Goal: Task Accomplishment & Management: Use online tool/utility

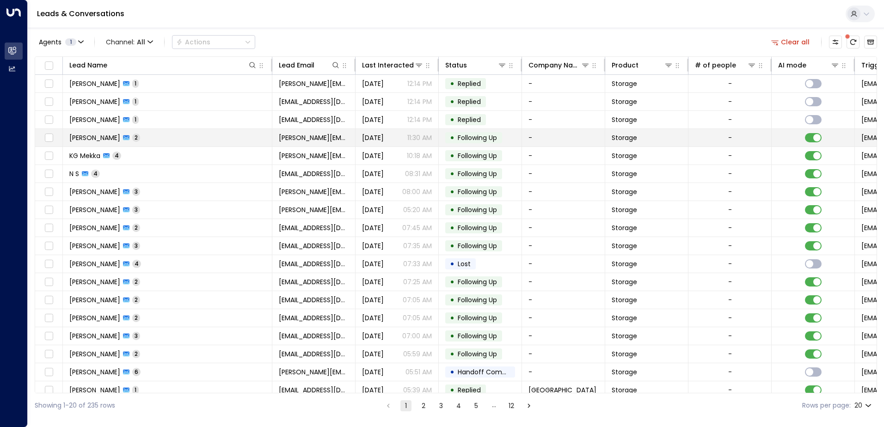
scroll to position [45, 0]
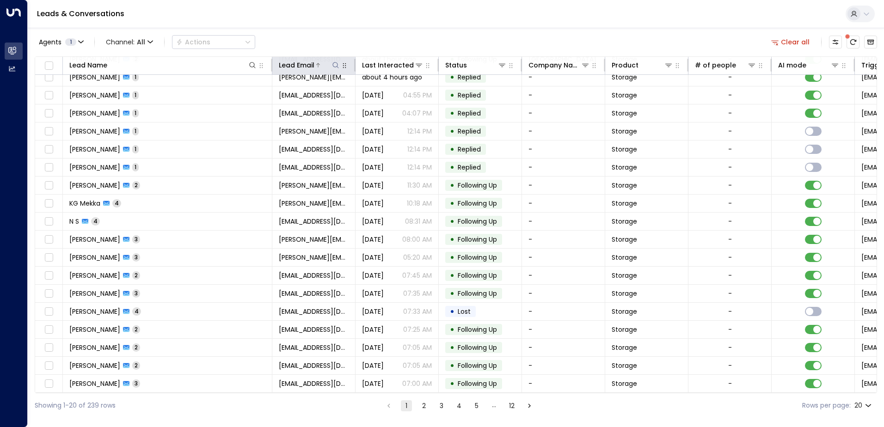
click at [337, 68] on icon at bounding box center [335, 64] width 7 height 7
click at [313, 97] on input "text" at bounding box center [336, 98] width 128 height 17
click at [346, 39] on div "Agents 1 Channel: All Actions Clear all" at bounding box center [456, 41] width 842 height 19
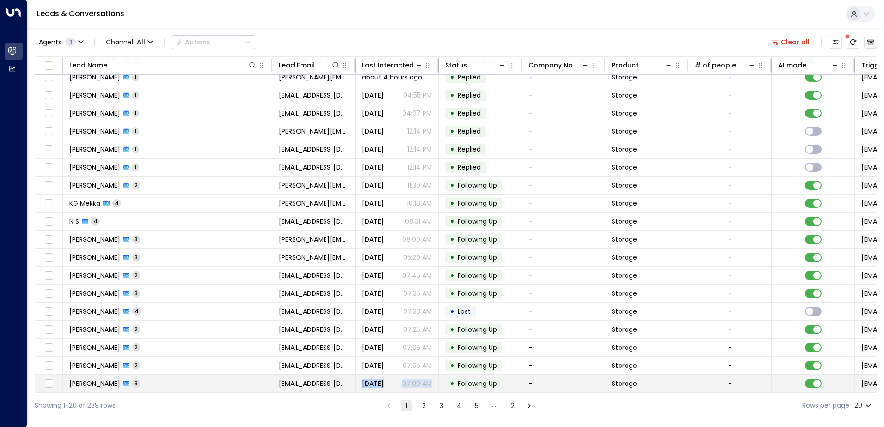
drag, startPoint x: 363, startPoint y: 393, endPoint x: 409, endPoint y: 390, distance: 45.9
click at [409, 390] on div "Lead Name Lead Email Last Interacted Status Company Name Product # of people AI…" at bounding box center [456, 224] width 842 height 337
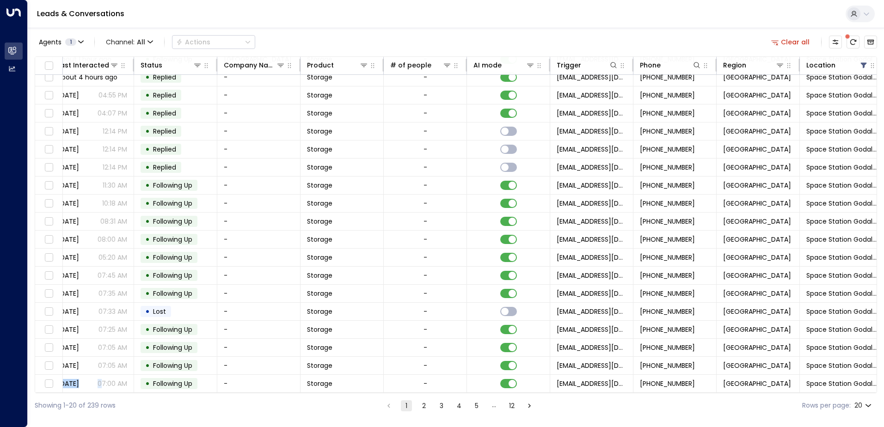
scroll to position [45, 315]
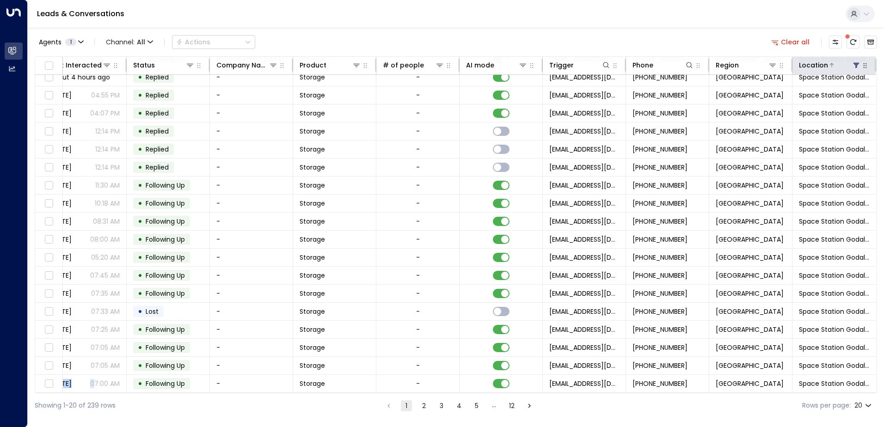
click at [855, 65] on icon at bounding box center [856, 66] width 6 height 6
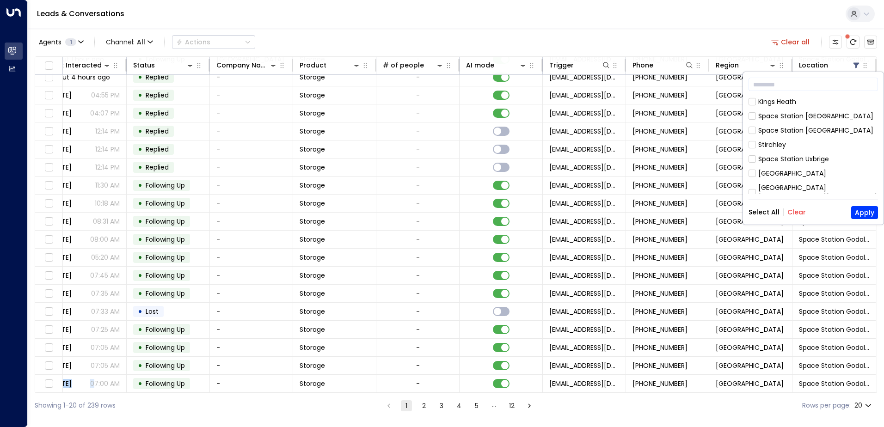
click at [794, 214] on button "Clear" at bounding box center [796, 211] width 18 height 7
click at [795, 161] on div "[GEOGRAPHIC_DATA] [GEOGRAPHIC_DATA]" at bounding box center [818, 170] width 120 height 19
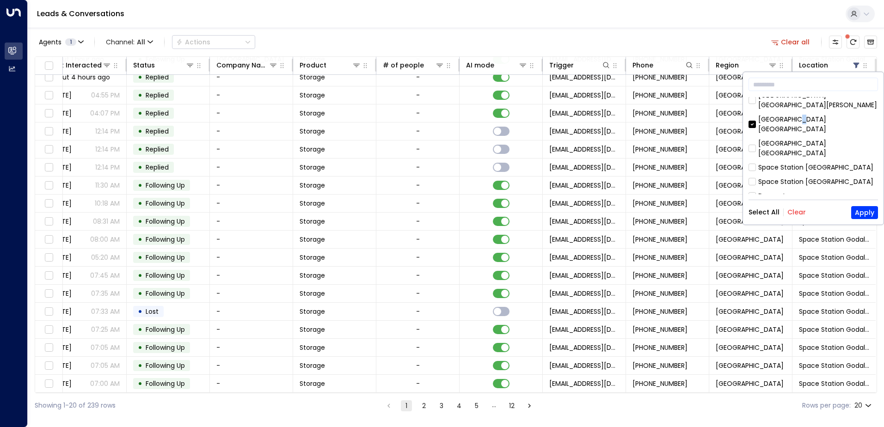
click at [794, 215] on button "Clear" at bounding box center [796, 211] width 18 height 7
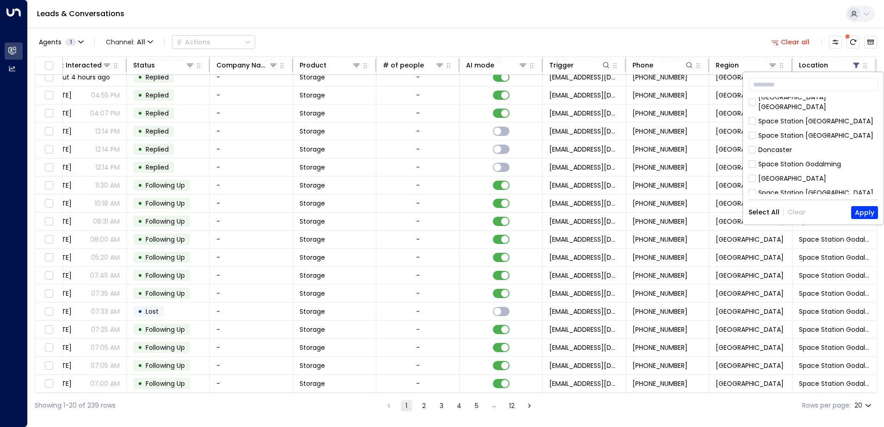
click at [803, 159] on div "Space Station Godalming" at bounding box center [799, 164] width 83 height 10
click at [861, 216] on button "Apply" at bounding box center [864, 212] width 27 height 13
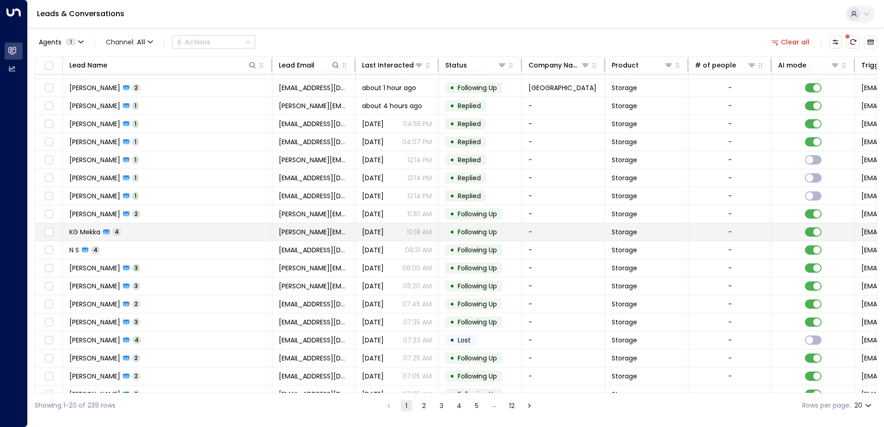
scroll to position [0, 0]
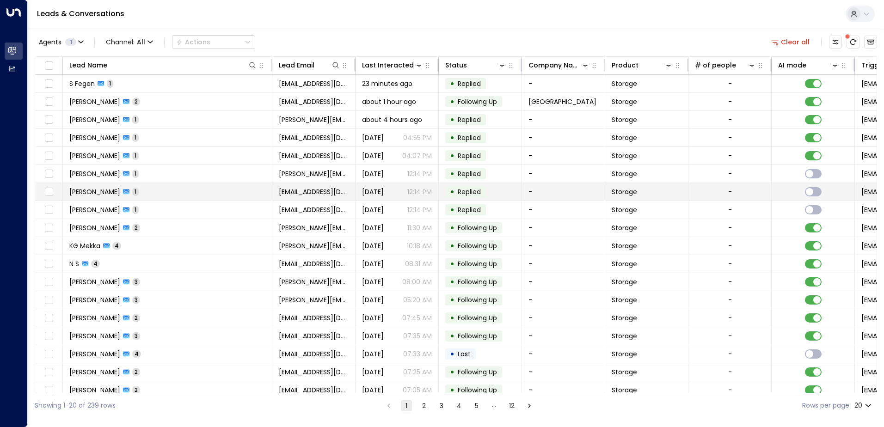
click at [148, 190] on td "[PERSON_NAME] 1" at bounding box center [167, 192] width 209 height 18
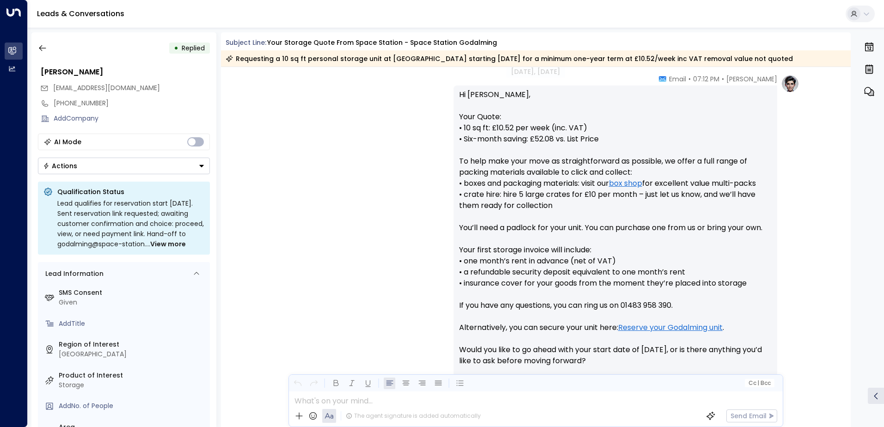
scroll to position [374, 0]
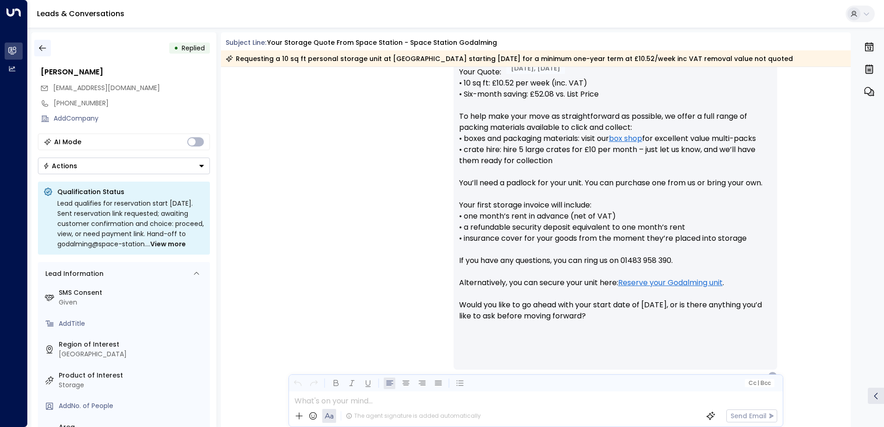
click at [43, 47] on icon "button" at bounding box center [42, 47] width 9 height 9
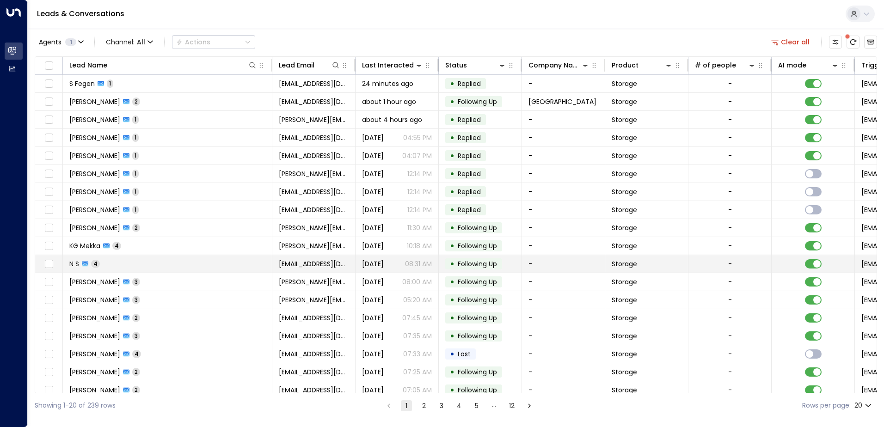
click at [146, 260] on td "N S 4" at bounding box center [167, 264] width 209 height 18
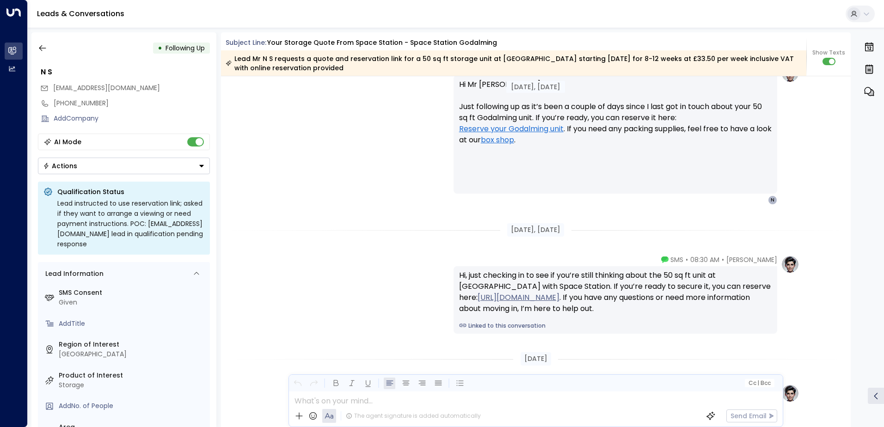
scroll to position [1473, 0]
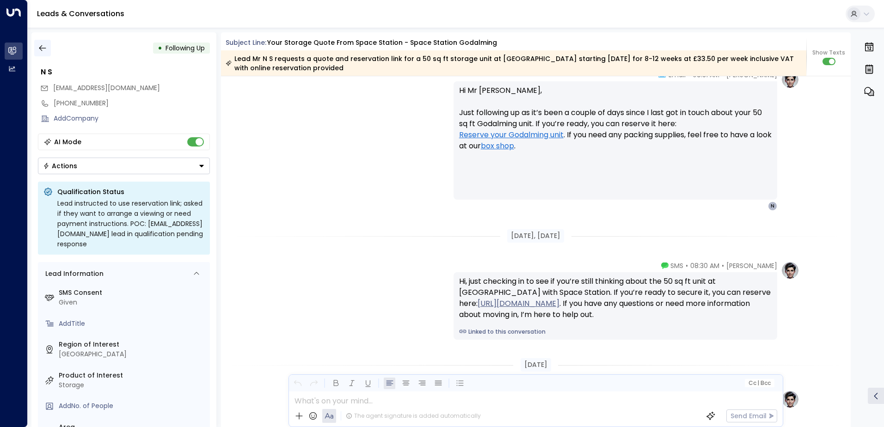
click at [41, 41] on button "button" at bounding box center [42, 48] width 17 height 17
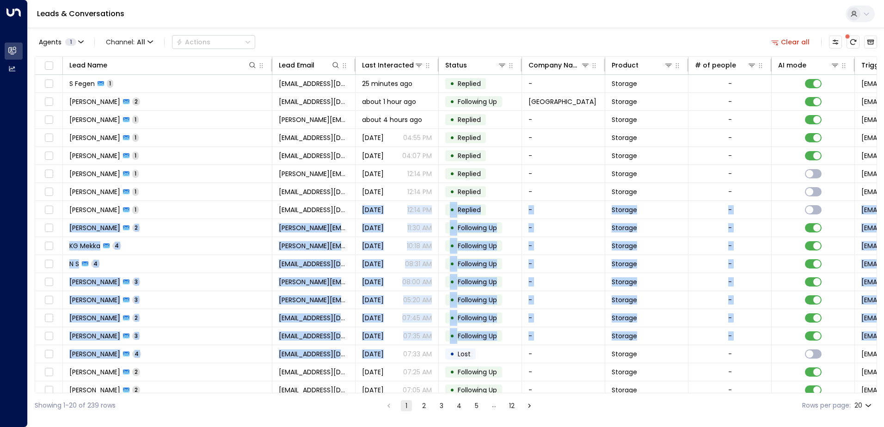
drag, startPoint x: 325, startPoint y: 217, endPoint x: 541, endPoint y: 451, distance: 317.9
click at [541, 418] on html "Overview Leads & Conversations Leads & Conversations Analytics Analytics Leads …" at bounding box center [442, 209] width 884 height 418
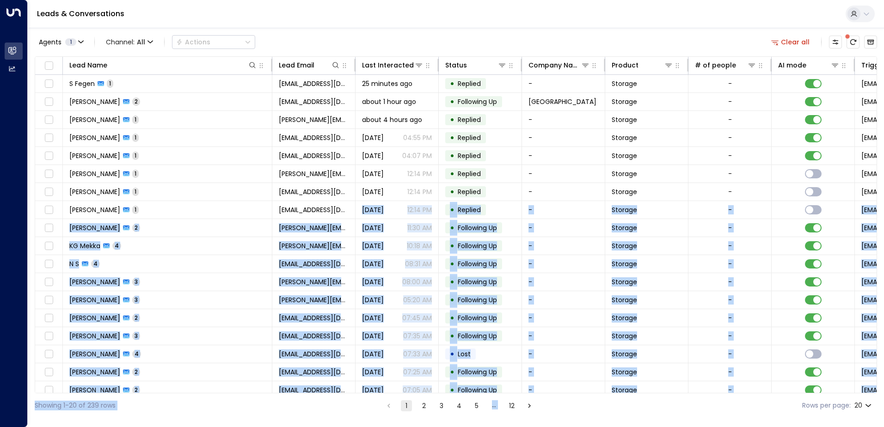
scroll to position [28, 0]
